Goal: Information Seeking & Learning: Learn about a topic

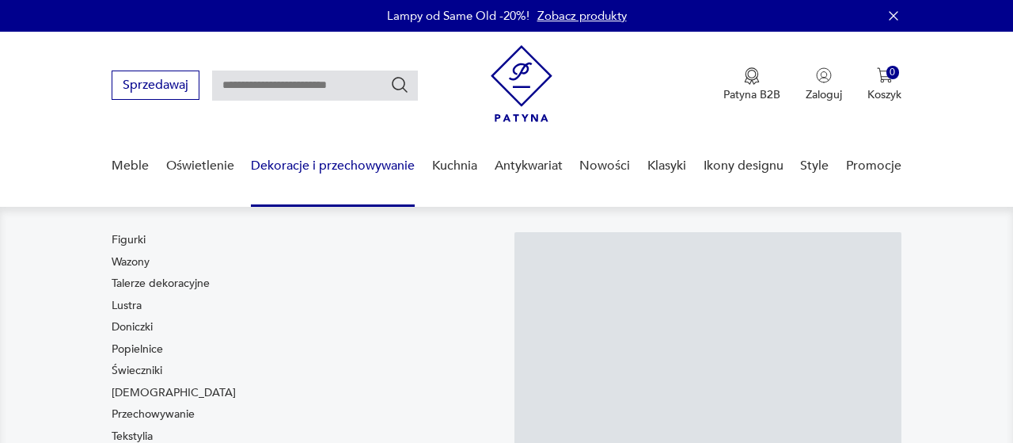
scroll to position [122, 0]
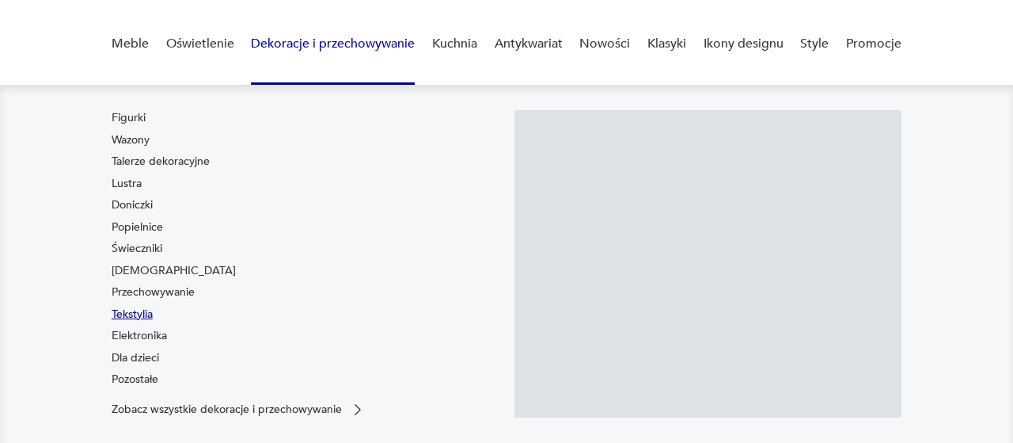
click at [148, 316] on link "Tekstylia" at bounding box center [132, 314] width 41 height 16
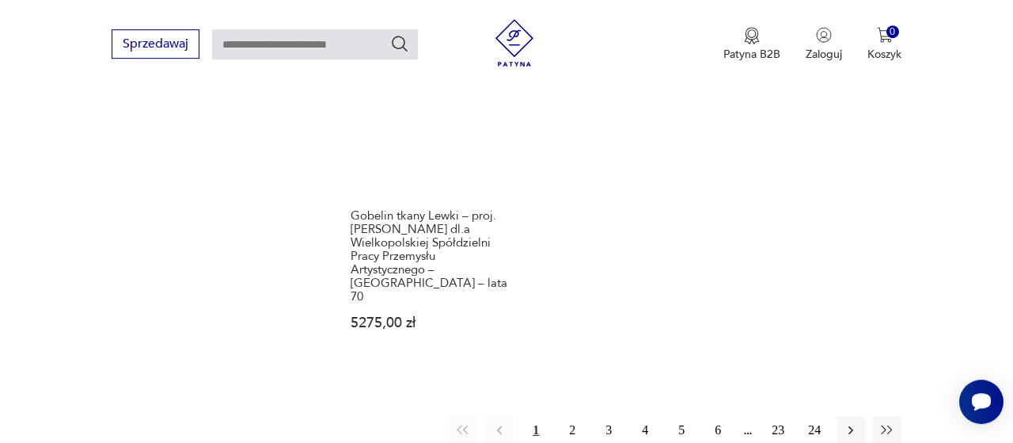
scroll to position [2349, 0]
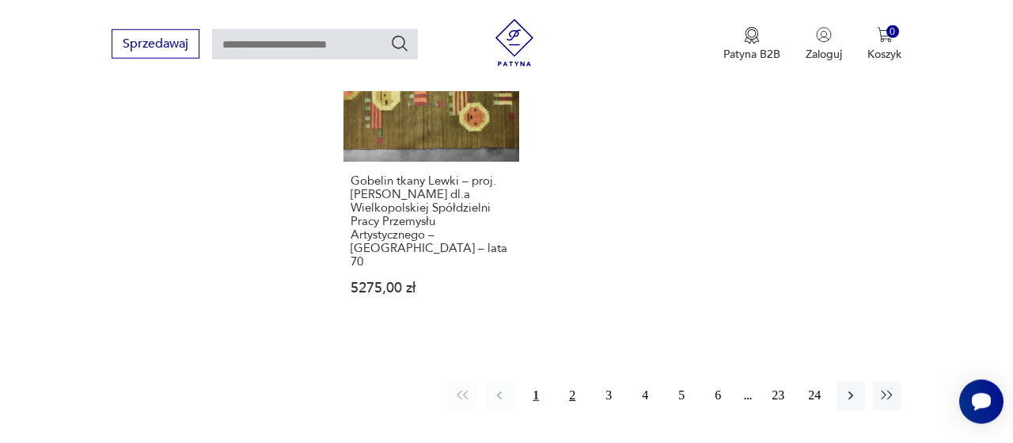
click at [568, 381] on button "2" at bounding box center [572, 395] width 29 height 29
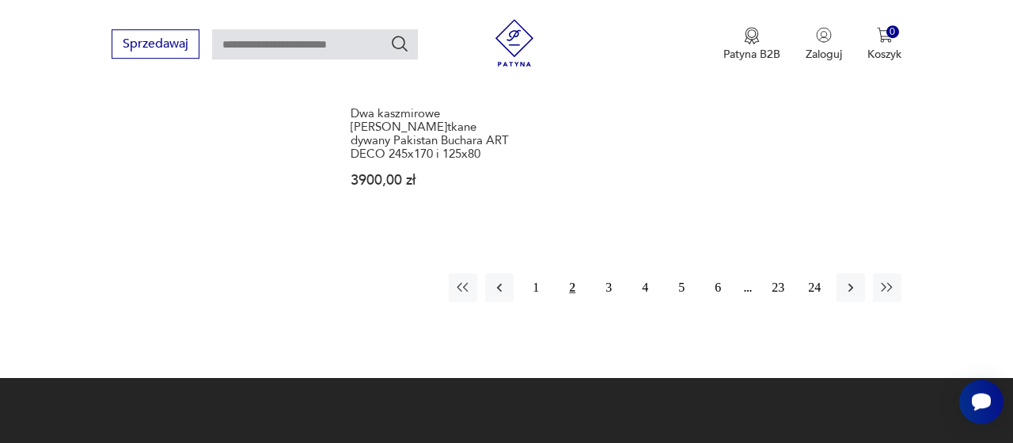
scroll to position [2435, 0]
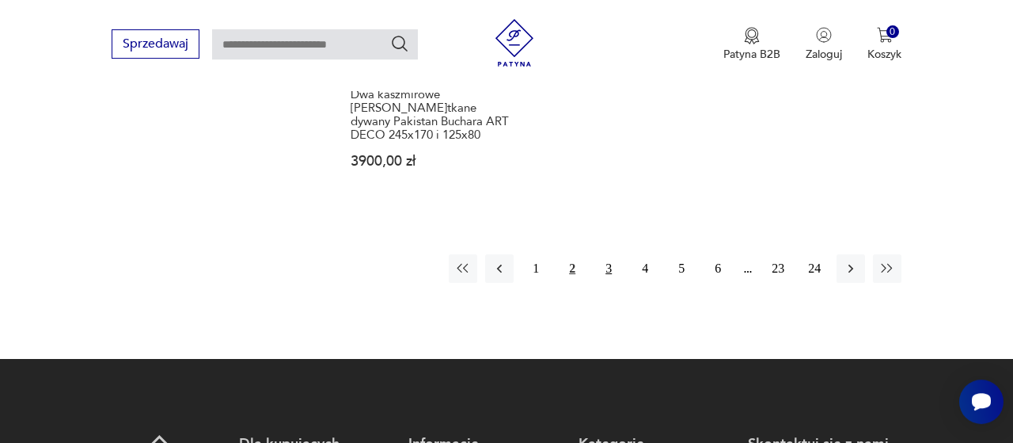
click at [610, 254] on button "3" at bounding box center [609, 268] width 29 height 29
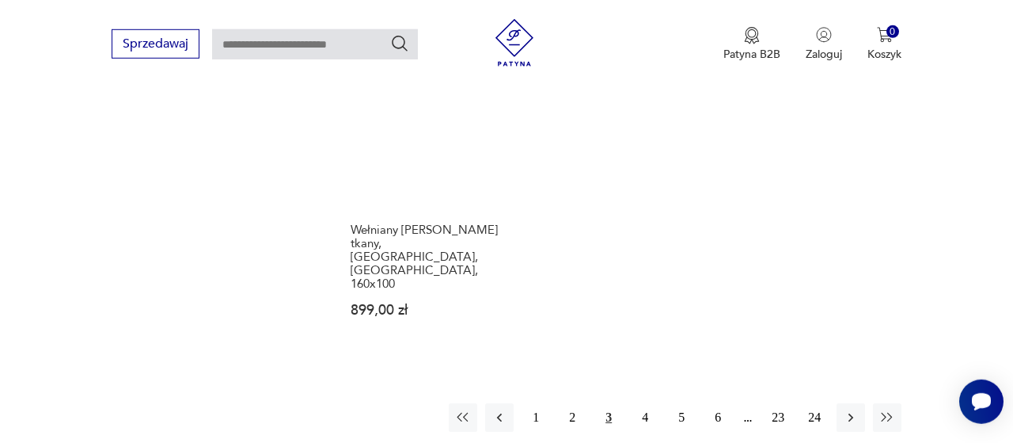
scroll to position [2306, 0]
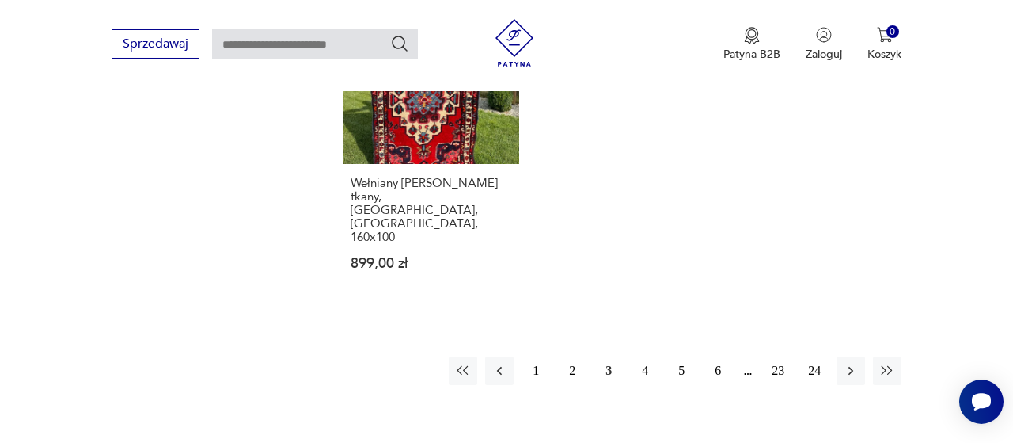
click at [644, 356] on button "4" at bounding box center [645, 370] width 29 height 29
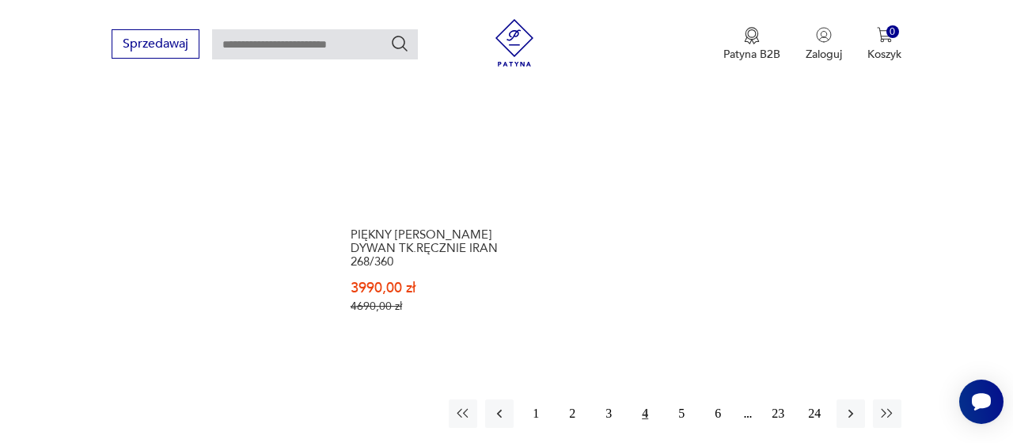
scroll to position [2294, 0]
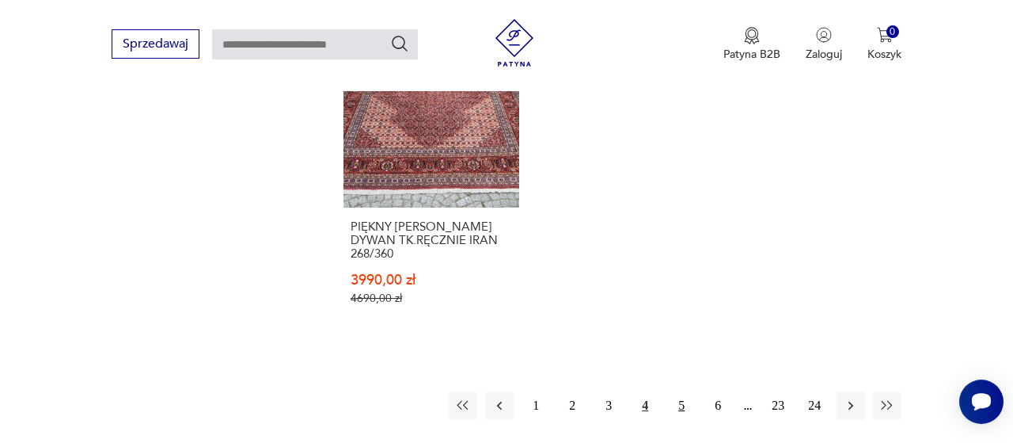
click at [686, 391] on button "5" at bounding box center [681, 405] width 29 height 29
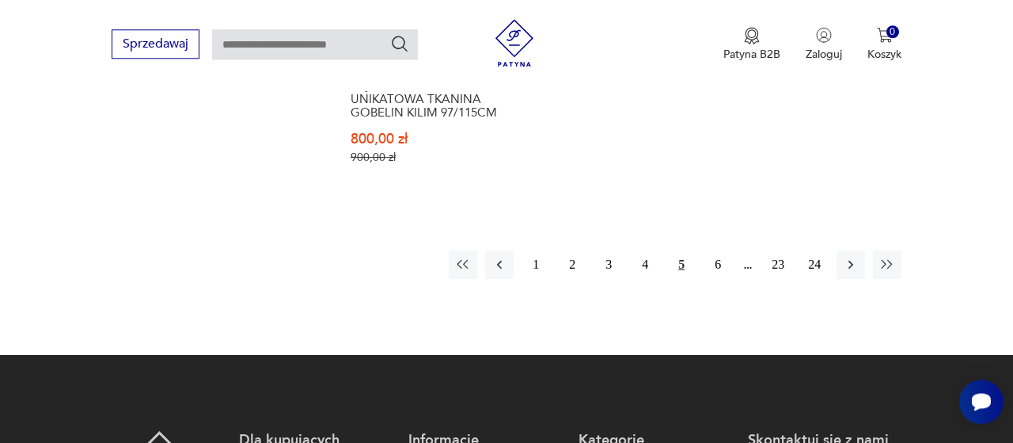
scroll to position [2529, 0]
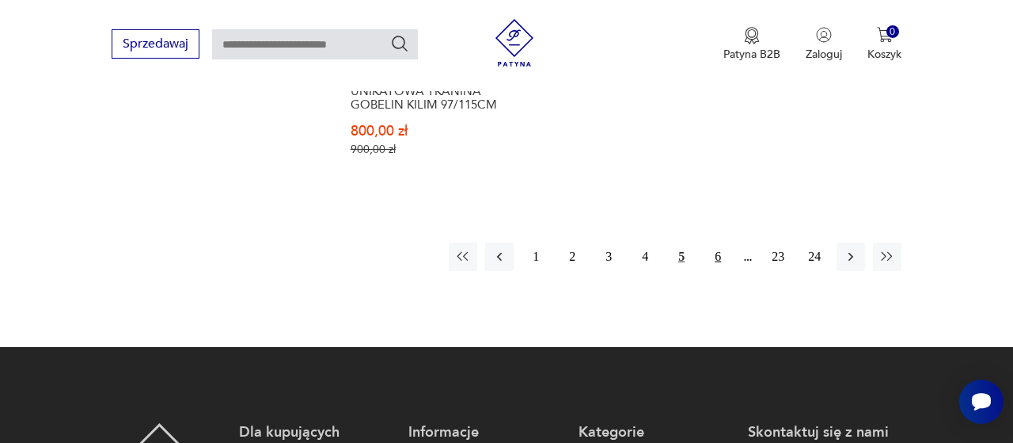
click at [721, 242] on button "6" at bounding box center [718, 256] width 29 height 29
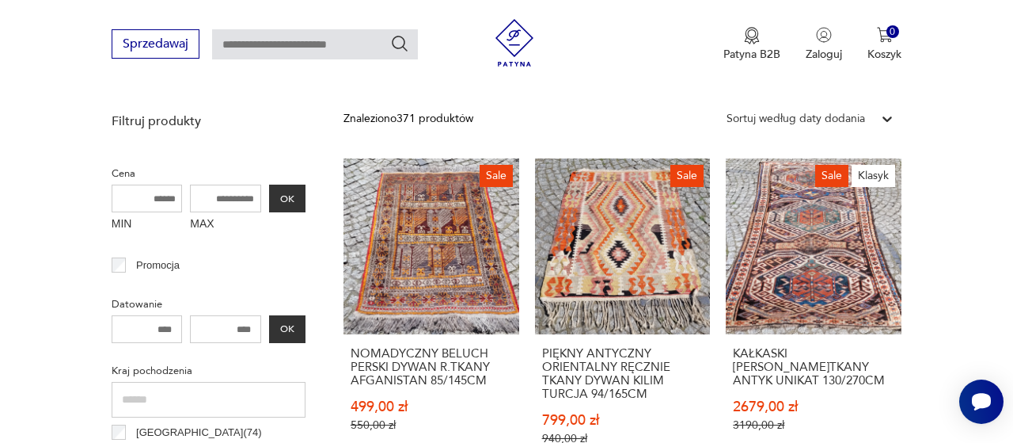
scroll to position [559, 0]
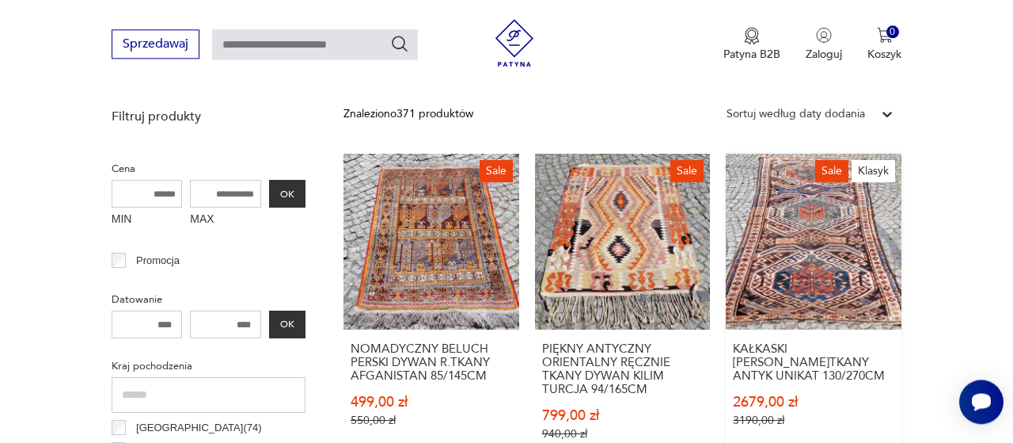
click at [830, 230] on link "Sale Klasyk KAŁKASKI DYWAN KAZAK R.TKANY ANTYK UNIKAT 130/270CM 2679,00 zł 3190…" at bounding box center [814, 312] width 176 height 317
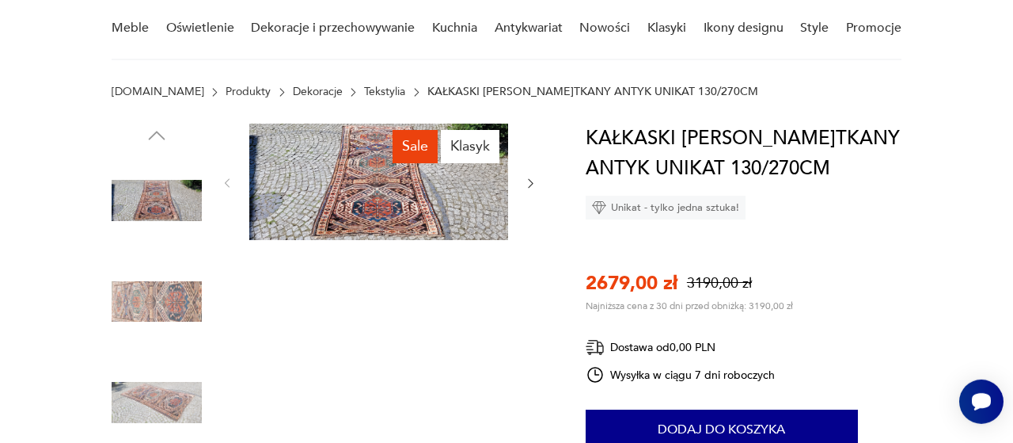
scroll to position [122, 0]
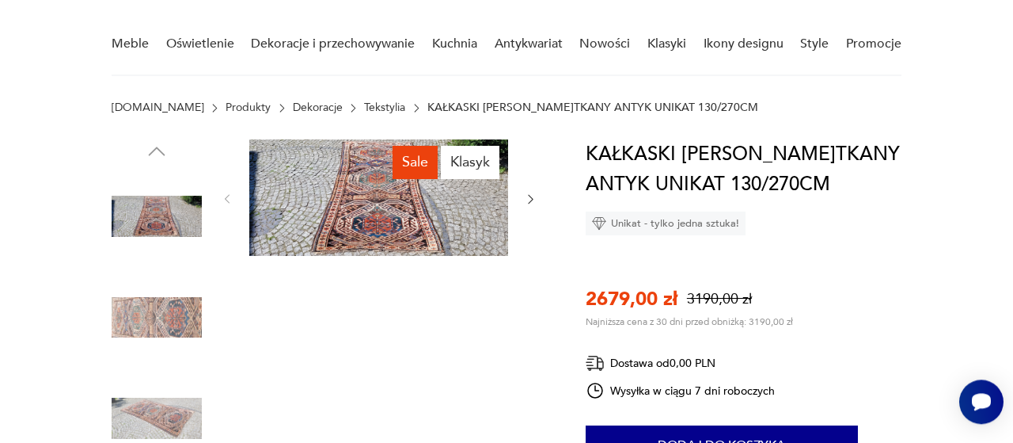
click at [159, 325] on img at bounding box center [157, 317] width 90 height 90
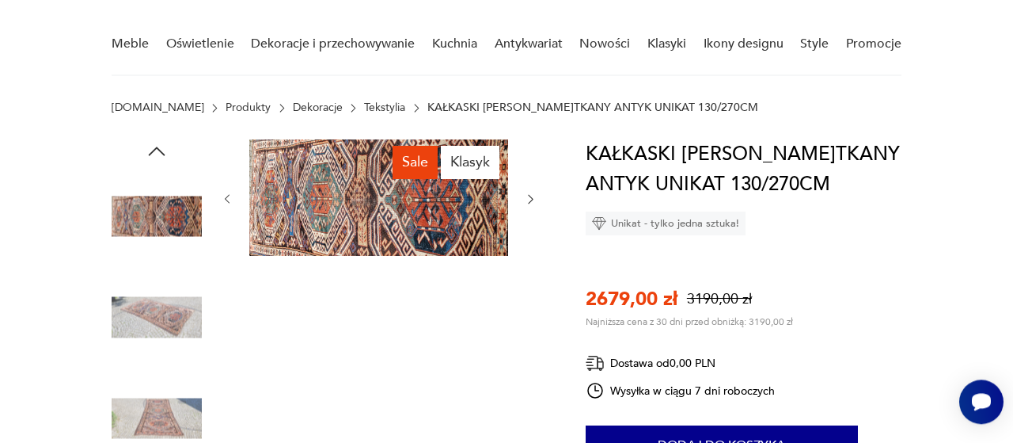
click at [165, 312] on img at bounding box center [157, 317] width 90 height 90
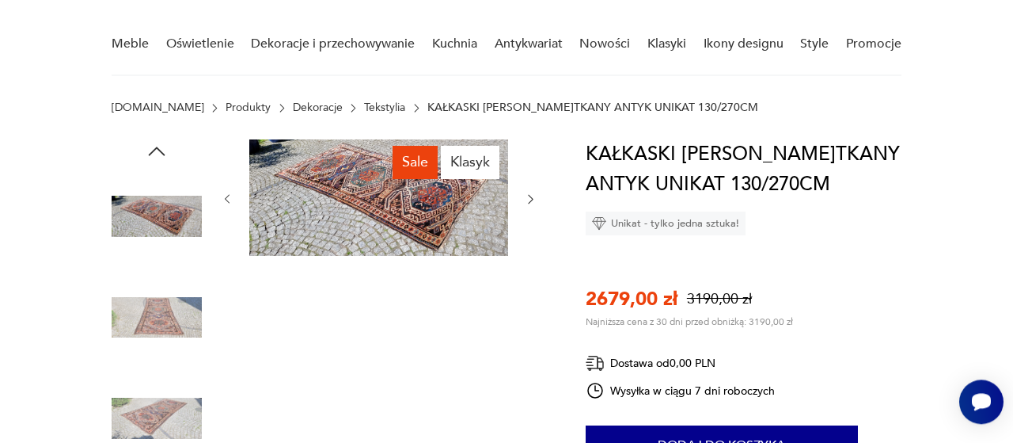
click at [405, 211] on img at bounding box center [378, 197] width 259 height 116
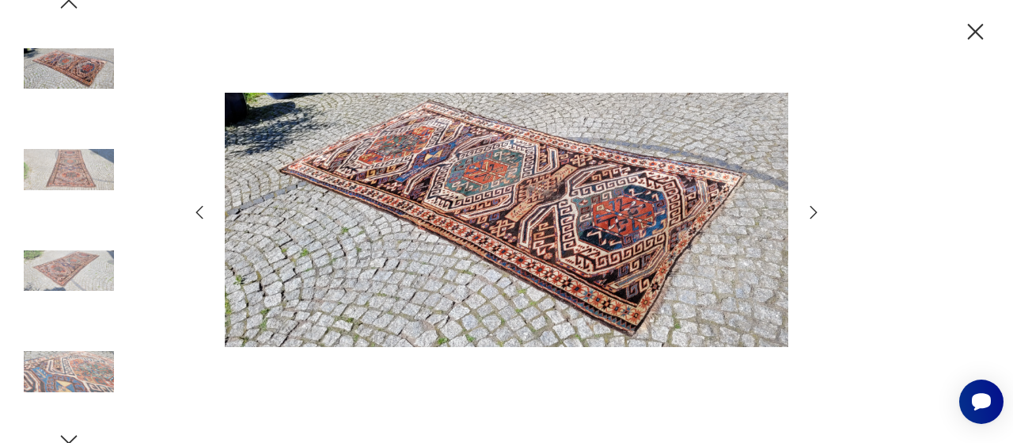
click at [584, 221] on img at bounding box center [507, 220] width 564 height 354
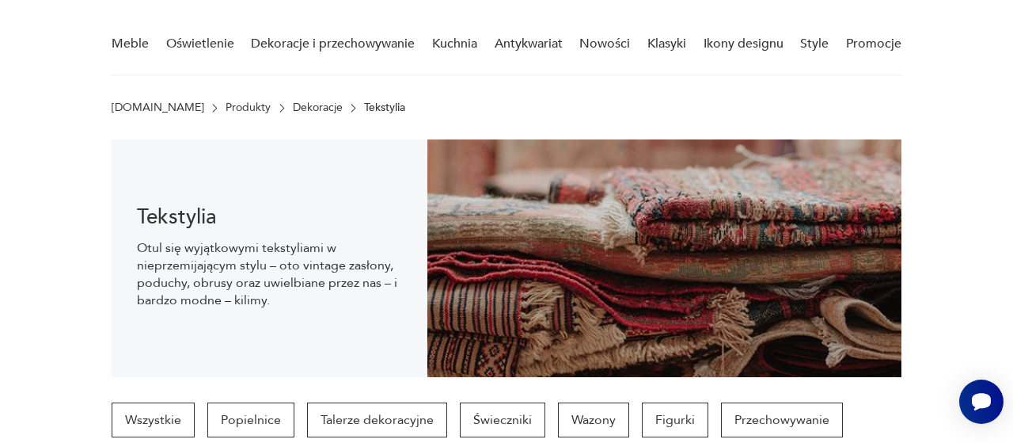
scroll to position [558, 0]
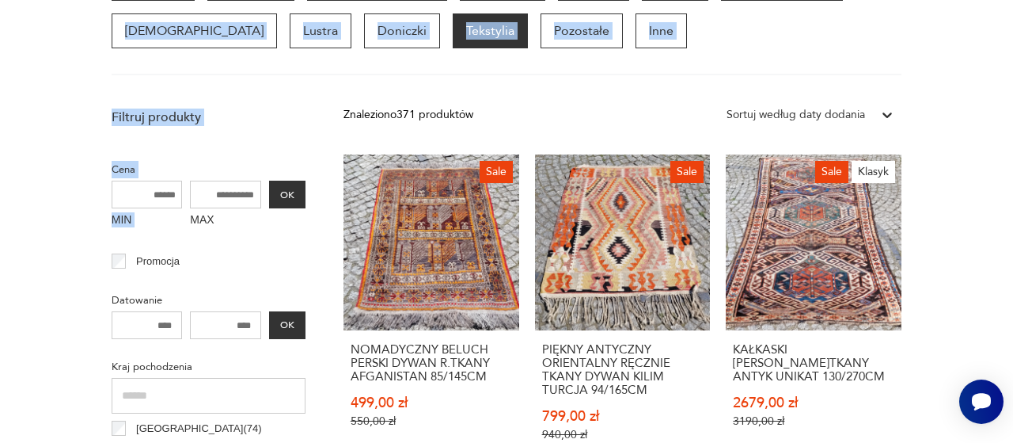
drag, startPoint x: 957, startPoint y: 253, endPoint x: 971, endPoint y: 85, distance: 168.4
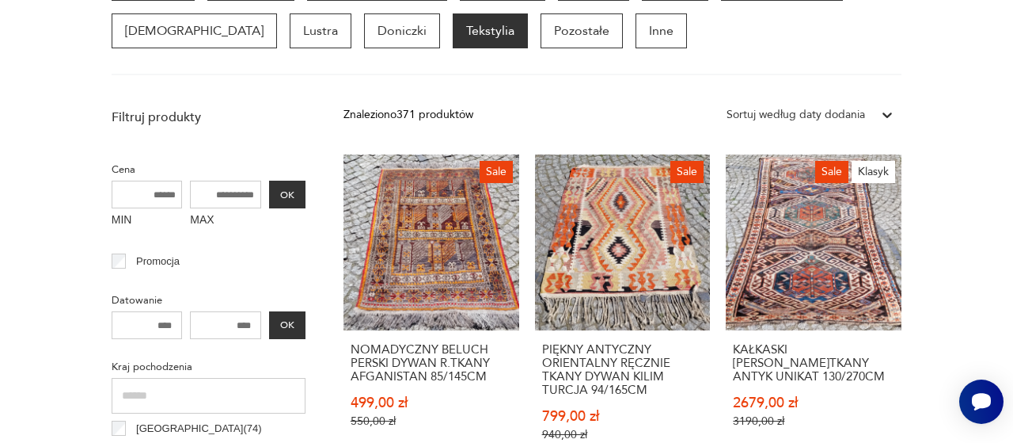
drag, startPoint x: 937, startPoint y: 245, endPoint x: 938, endPoint y: 182, distance: 62.5
click at [453, 31] on p "Tekstylia" at bounding box center [490, 30] width 75 height 35
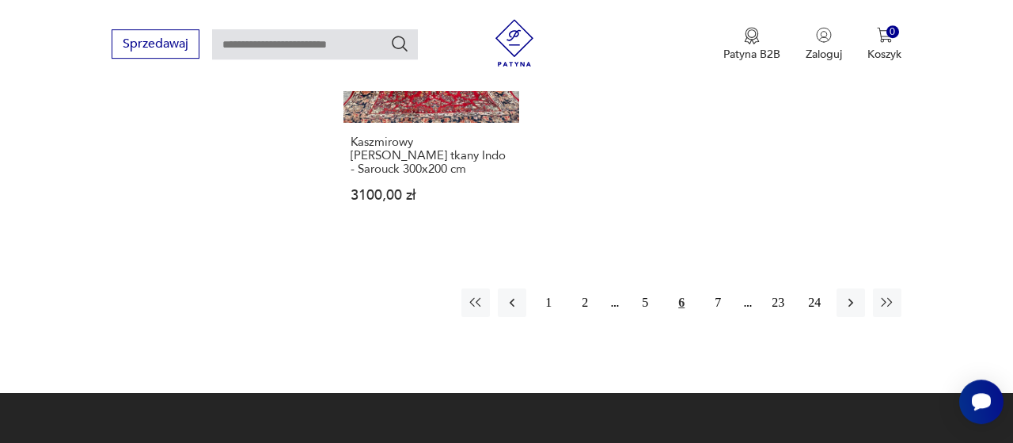
scroll to position [2405, 0]
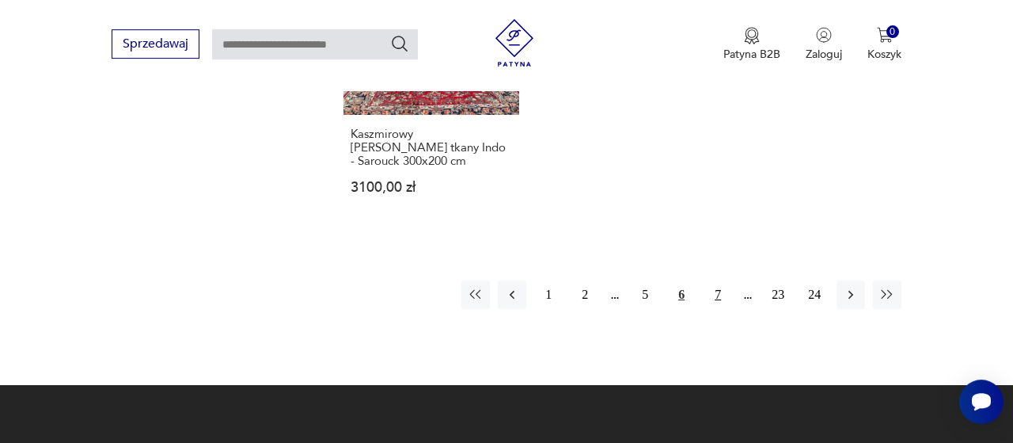
click at [719, 280] on button "7" at bounding box center [718, 294] width 29 height 29
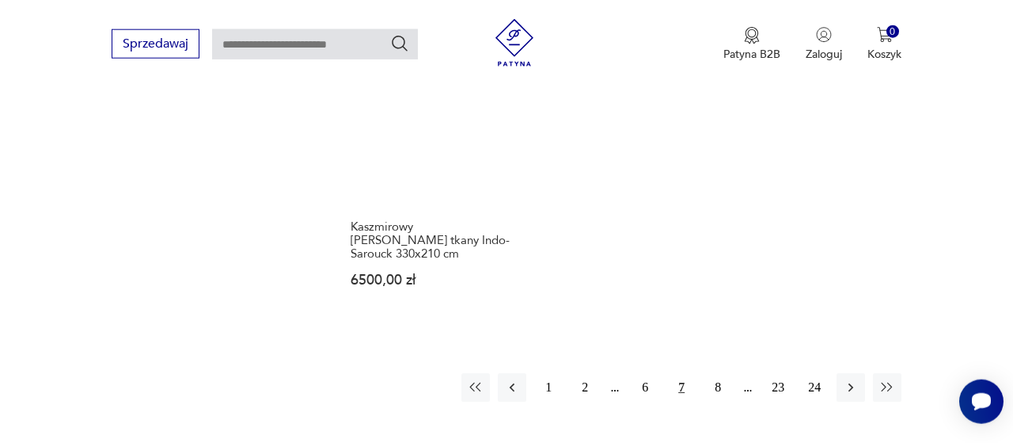
scroll to position [2282, 0]
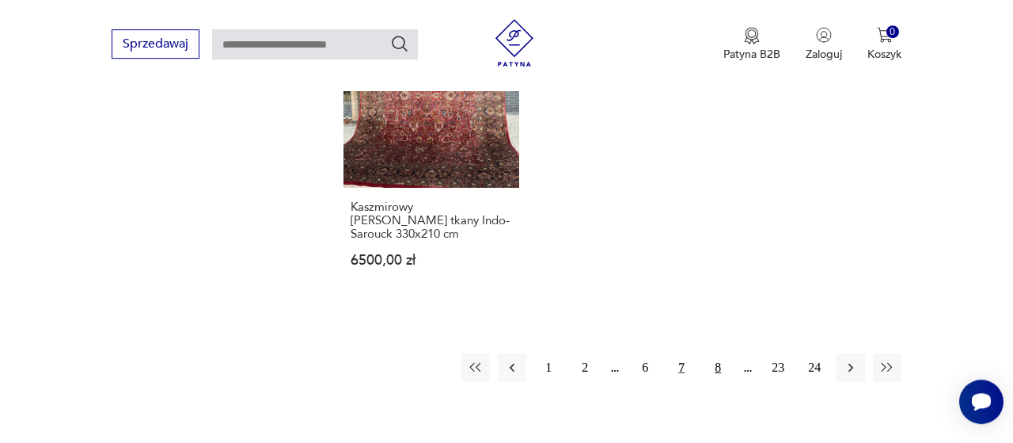
click at [715, 371] on button "8" at bounding box center [718, 367] width 29 height 29
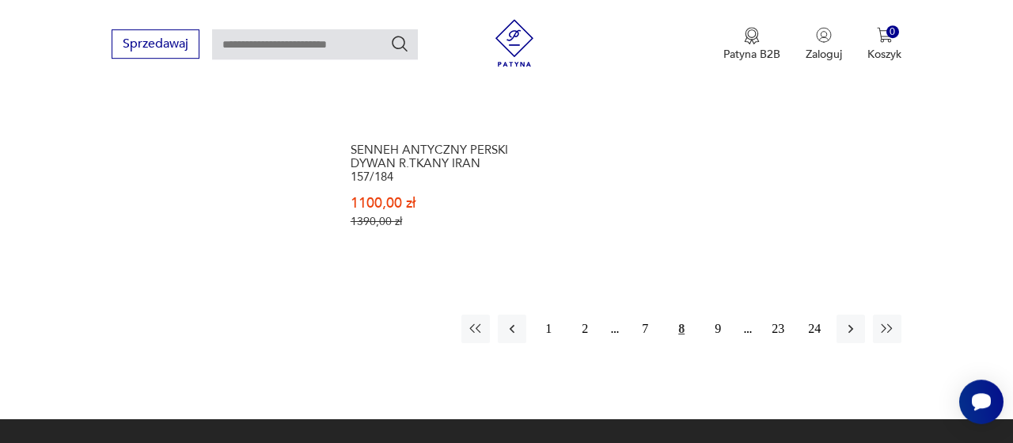
scroll to position [2416, 0]
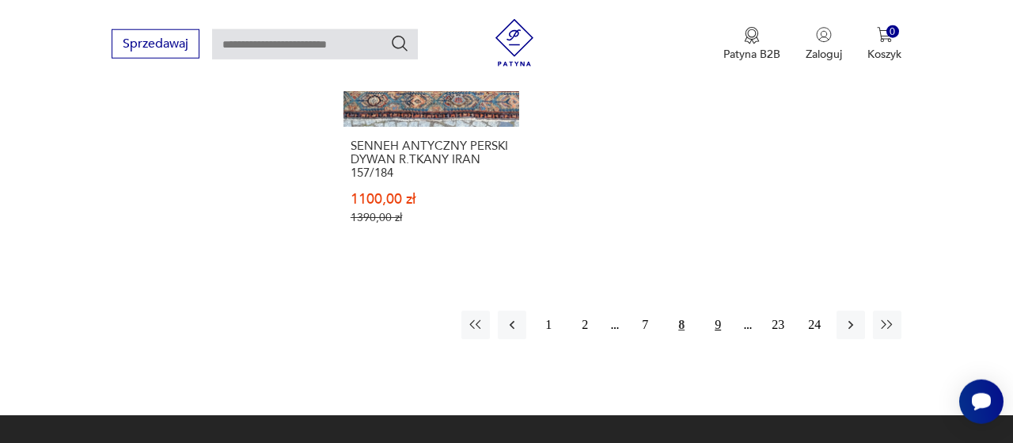
click at [724, 317] on button "9" at bounding box center [718, 324] width 29 height 29
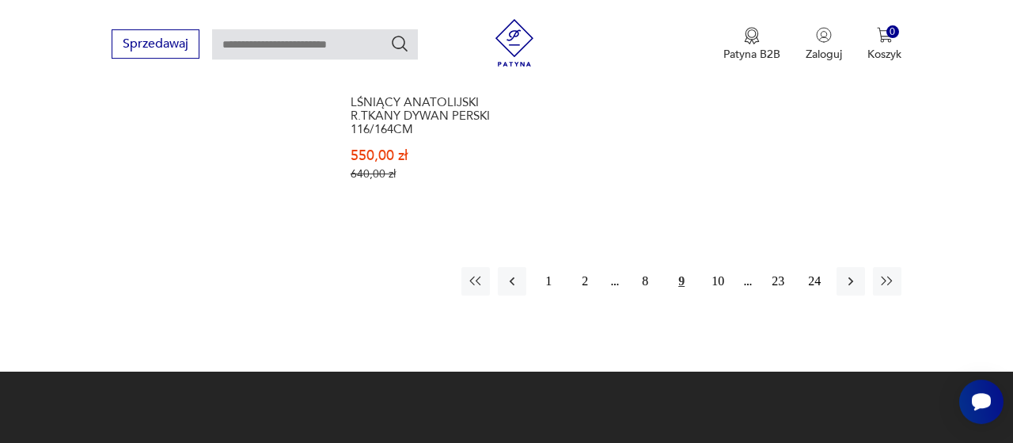
scroll to position [2481, 0]
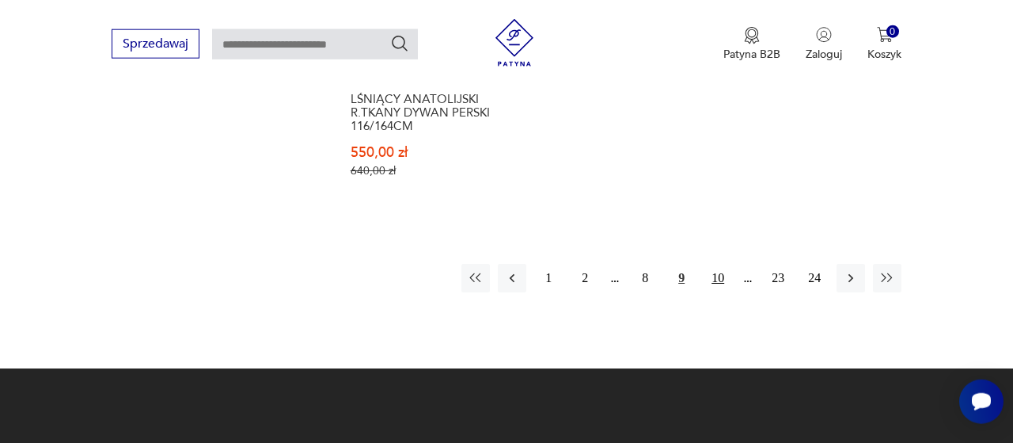
click at [726, 264] on button "10" at bounding box center [718, 278] width 29 height 29
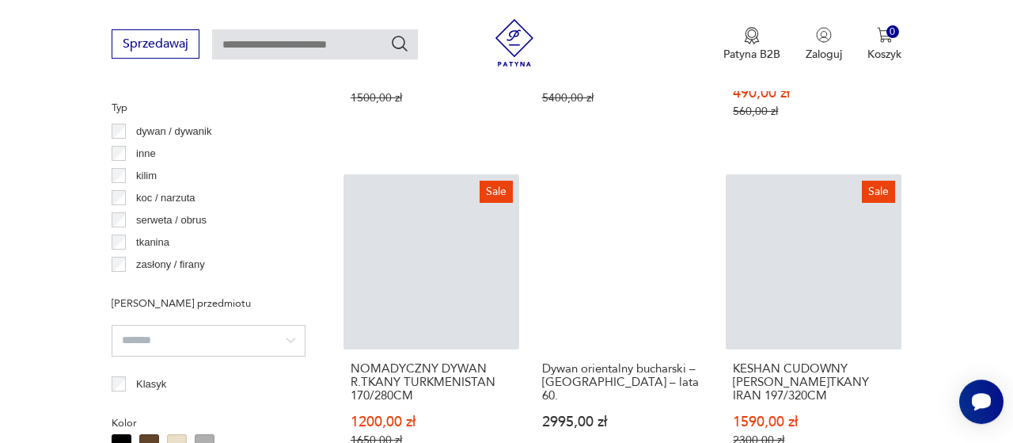
scroll to position [1214, 0]
